Goal: Answer question/provide support

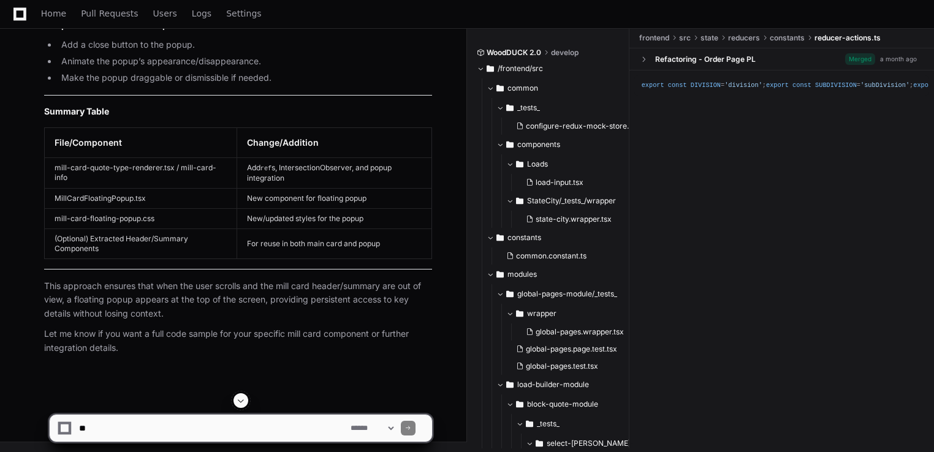
scroll to position [18317, 0]
click at [121, 435] on textarea at bounding box center [212, 428] width 271 height 27
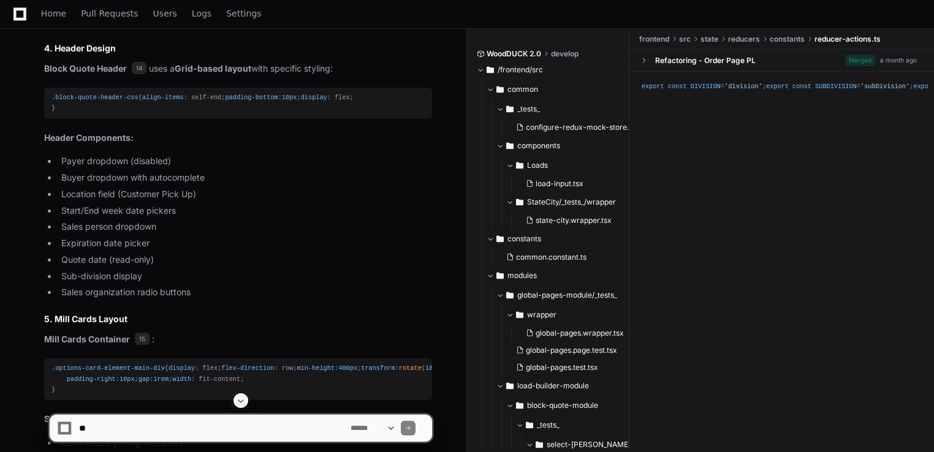
scroll to position [5202, 0]
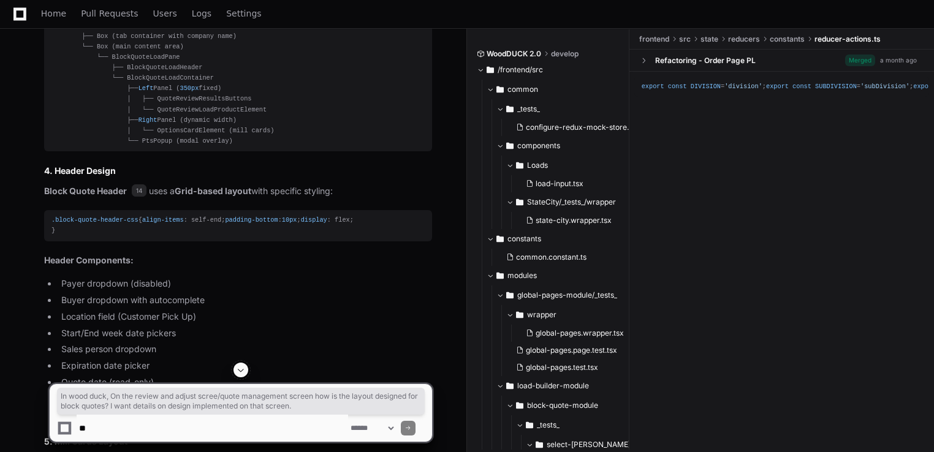
drag, startPoint x: 42, startPoint y: 208, endPoint x: 369, endPoint y: 217, distance: 327.4
copy p "In wood duck, On the review and adjust scree/quote management screen how is the…"
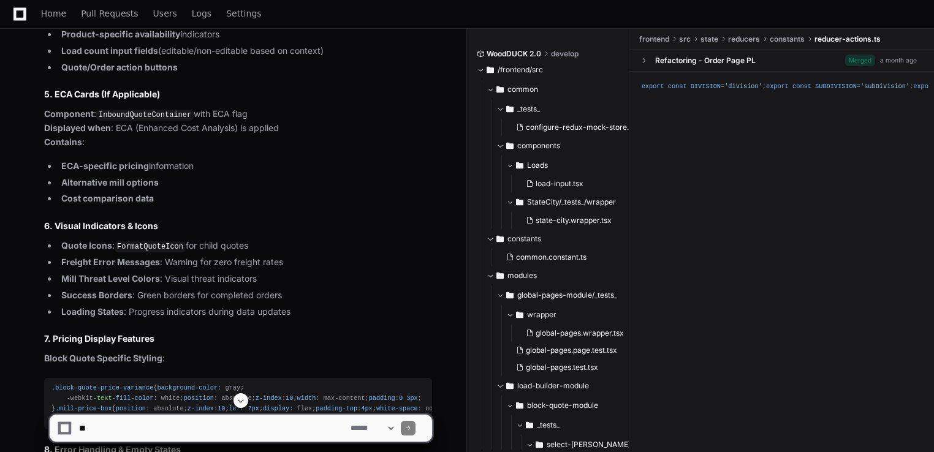
scroll to position [8266, 0]
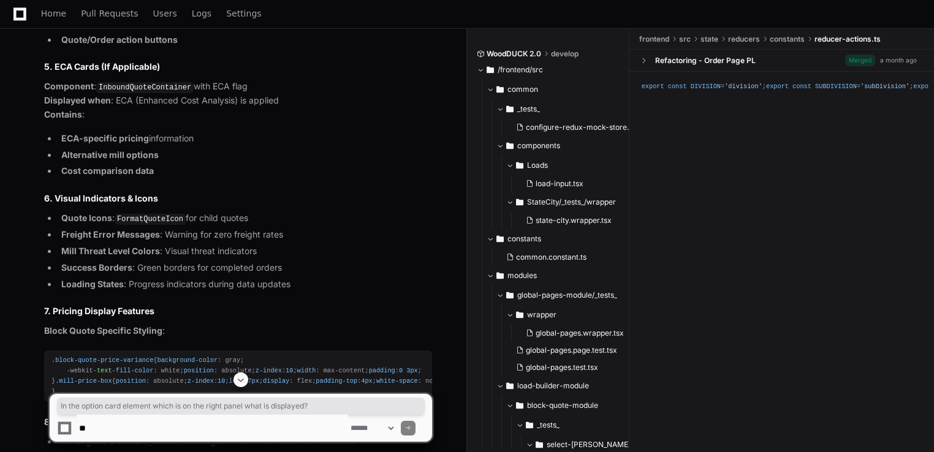
drag, startPoint x: 354, startPoint y: 183, endPoint x: 20, endPoint y: 181, distance: 334.6
copy p "In the option card element which is on the right panel what is displayed?"
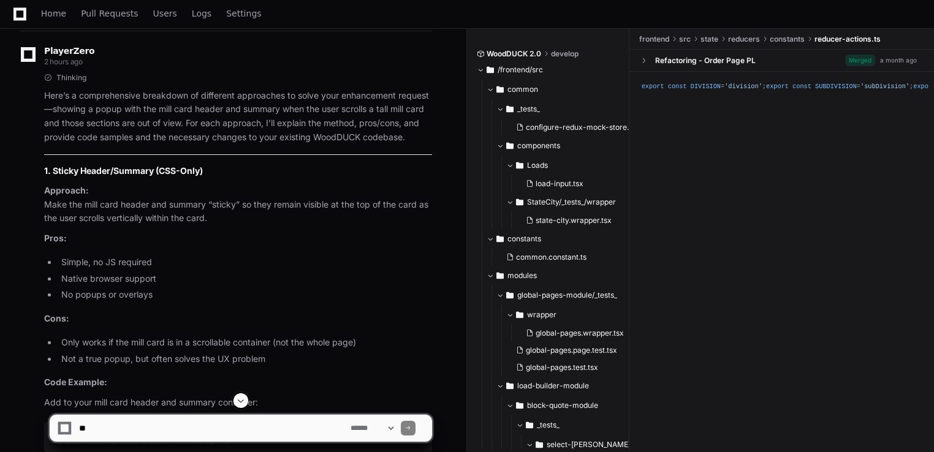
scroll to position [10840, 0]
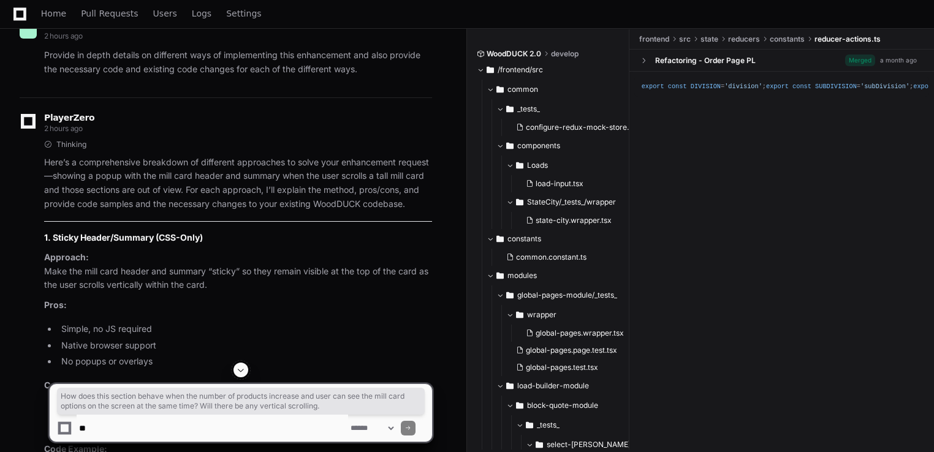
drag, startPoint x: 45, startPoint y: 151, endPoint x: 383, endPoint y: 165, distance: 338.0
copy p "How does this section behave when the number of products increase and user can …"
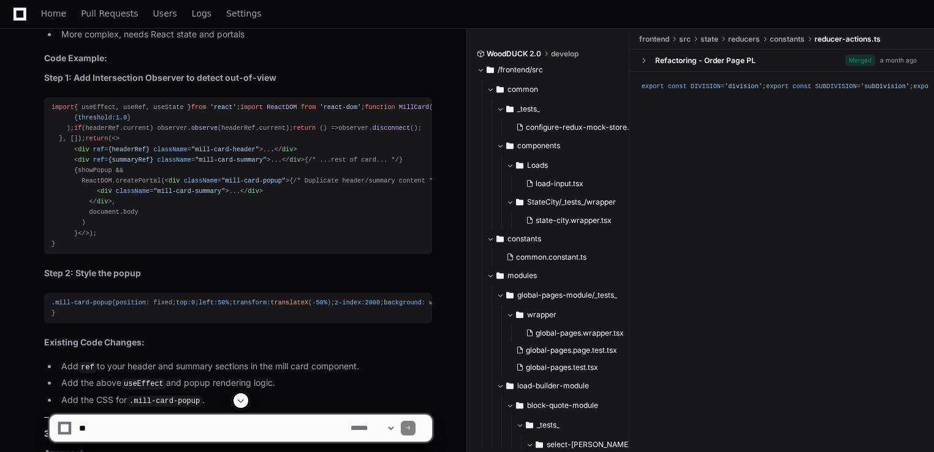
scroll to position [11698, 0]
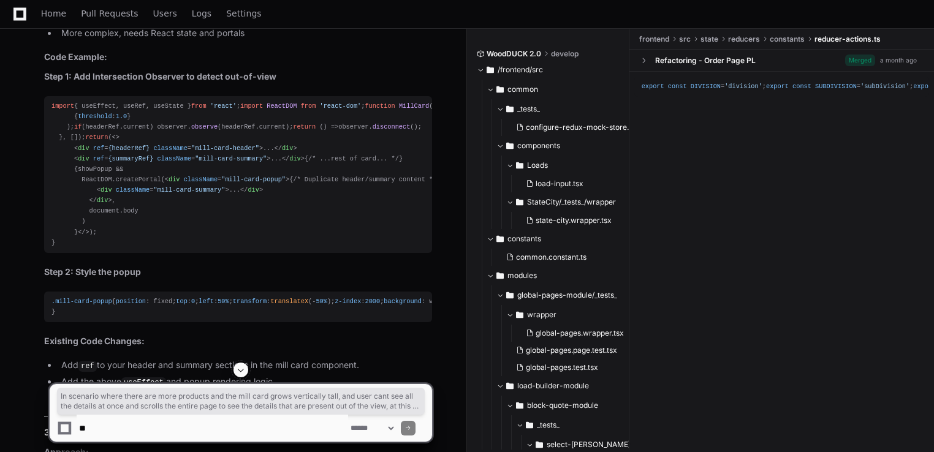
drag, startPoint x: 45, startPoint y: 251, endPoint x: 286, endPoint y: 319, distance: 250.3
copy p "In scenario where there are more products and the mill card grows vertically ta…"
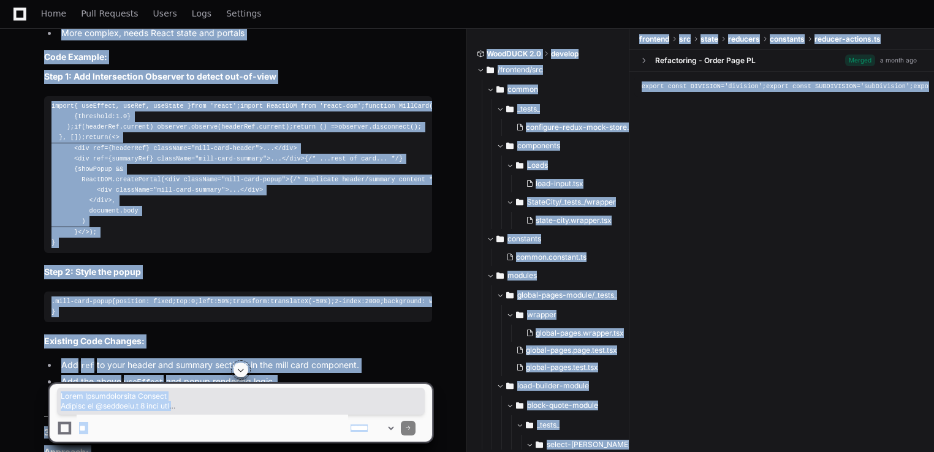
drag, startPoint x: 840, startPoint y: 398, endPoint x: 667, endPoint y: -45, distance: 476.2
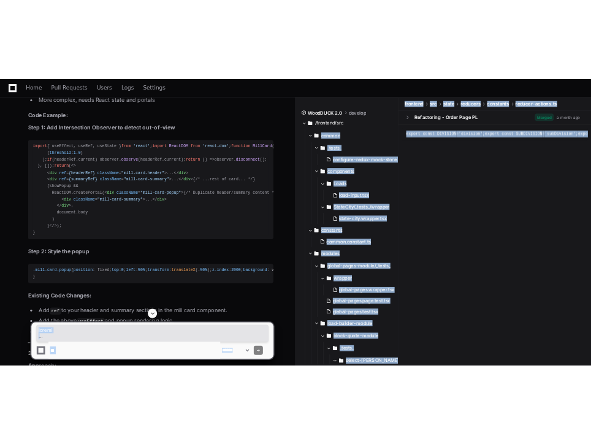
scroll to position [11643, 0]
